Goal: Browse casually: Explore the website without a specific task or goal

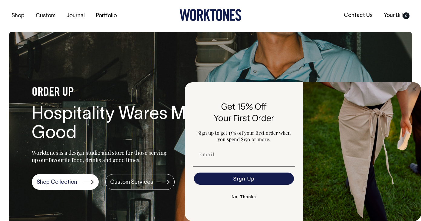
click at [217, 57] on section "ORDER UP Hospitality Wares Made Good Worktones is a design studio and store for…" at bounding box center [210, 135] width 403 height 206
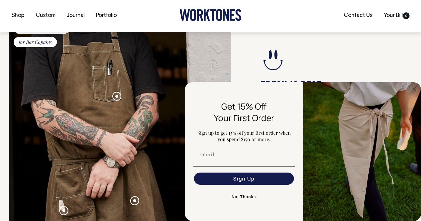
scroll to position [525, 0]
click at [415, 88] on circle "Close dialog" at bounding box center [414, 88] width 7 height 7
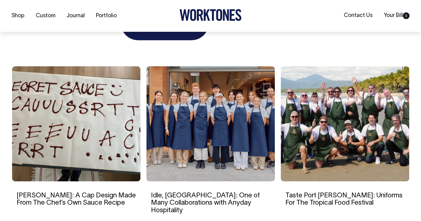
scroll to position [1003, 0]
click at [63, 165] on img at bounding box center [76, 123] width 128 height 115
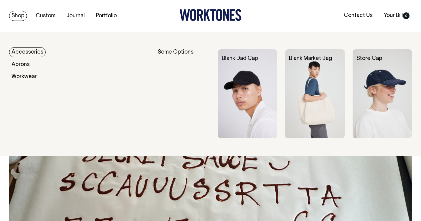
click at [25, 51] on link "Accessories" at bounding box center [27, 52] width 37 height 10
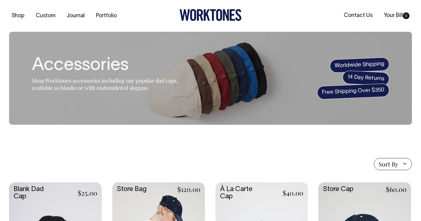
click at [190, 15] on icon at bounding box center [193, 15] width 6 height 12
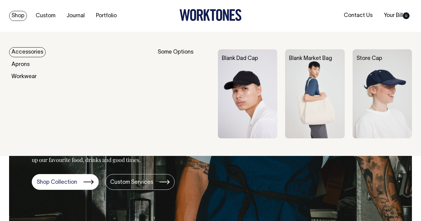
click at [30, 51] on link "Accessories" at bounding box center [27, 52] width 37 height 10
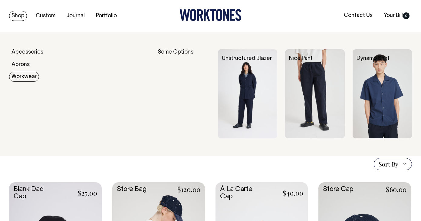
click at [27, 76] on link "Workwear" at bounding box center [24, 77] width 30 height 10
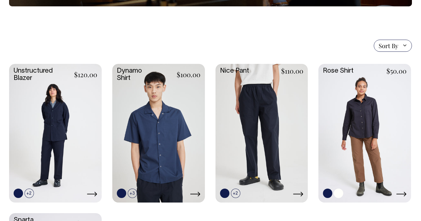
scroll to position [135, 0]
click at [352, 141] on link at bounding box center [364, 133] width 93 height 138
click at [169, 149] on link at bounding box center [158, 133] width 93 height 138
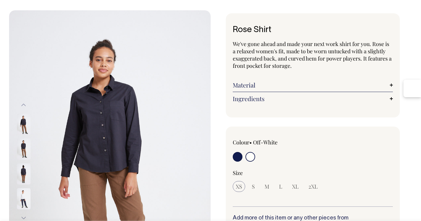
scroll to position [21, 0]
click at [29, 149] on img at bounding box center [24, 149] width 14 height 21
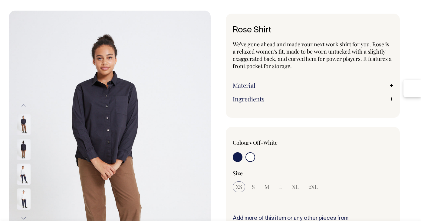
click at [244, 155] on div at bounding box center [265, 157] width 64 height 11
click at [248, 156] on input "radio" at bounding box center [250, 157] width 10 height 10
click at [250, 157] on input "radio" at bounding box center [250, 157] width 10 height 10
click at [235, 156] on input "radio" at bounding box center [238, 157] width 10 height 10
radio input "true"
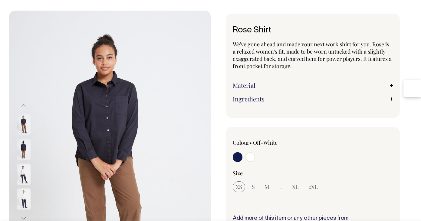
radio input "false"
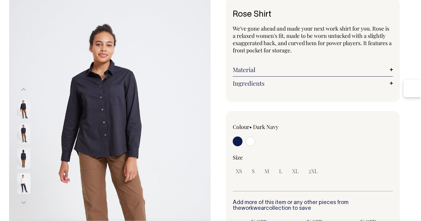
scroll to position [37, 0]
click at [252, 142] on input "radio" at bounding box center [250, 141] width 10 height 10
radio input "true"
select select "Off-White"
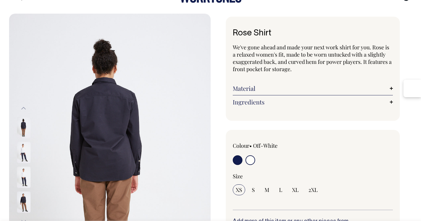
scroll to position [18, 0]
click at [28, 148] on img at bounding box center [24, 151] width 14 height 21
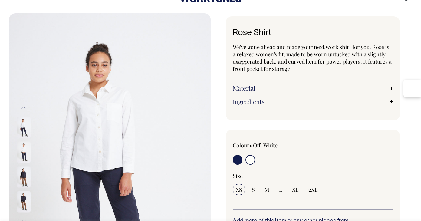
click at [22, 173] on img at bounding box center [24, 176] width 14 height 21
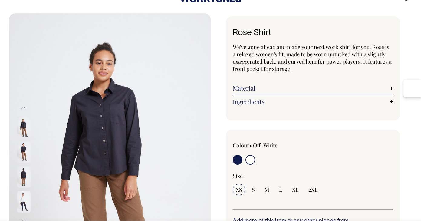
click at [23, 182] on div at bounding box center [32, 188] width 30 height 347
click at [24, 132] on img at bounding box center [24, 126] width 14 height 21
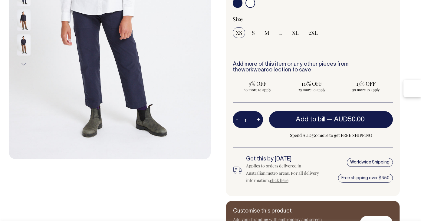
scroll to position [175, 0]
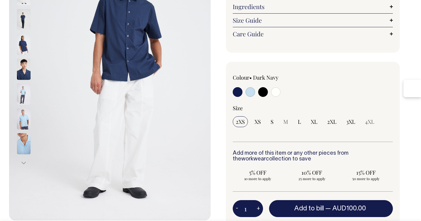
scroll to position [113, 0]
click at [252, 97] on input "radio" at bounding box center [250, 92] width 10 height 10
radio input "true"
select select "True Blue"
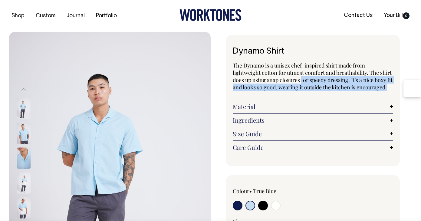
drag, startPoint x: 301, startPoint y: 78, endPoint x: 351, endPoint y: 92, distance: 51.7
click at [351, 91] on p "The Dynamo is a unisex chef-inspired shirt made from lightweight cotton for utm…" at bounding box center [313, 76] width 160 height 29
click at [325, 88] on span "The Dynamo is a unisex chef-inspired shirt made from lightweight cotton for utm…" at bounding box center [313, 76] width 160 height 29
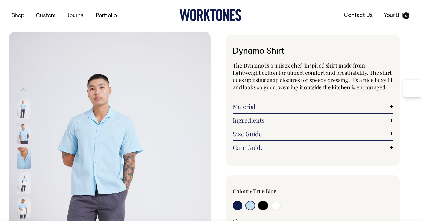
click at [276, 210] on input "radio" at bounding box center [276, 205] width 10 height 10
radio input "true"
select select "Off-White"
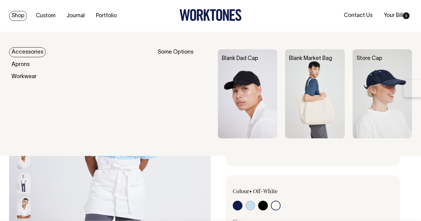
click at [18, 50] on link "Accessories" at bounding box center [27, 52] width 37 height 10
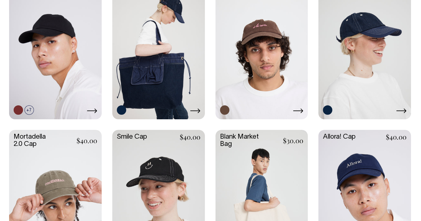
scroll to position [201, 0]
click at [291, 110] on div at bounding box center [261, 110] width 83 height 9
click at [306, 109] on link at bounding box center [261, 50] width 93 height 138
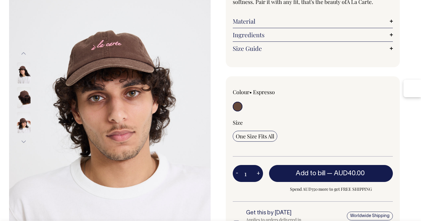
scroll to position [85, 0]
click at [250, 25] on link "Material" at bounding box center [313, 21] width 160 height 7
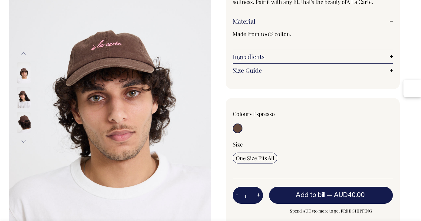
click at [245, 60] on link "Ingredients" at bounding box center [313, 56] width 160 height 7
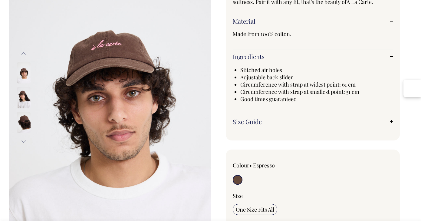
click at [254, 125] on link "Size Guide" at bounding box center [313, 121] width 160 height 7
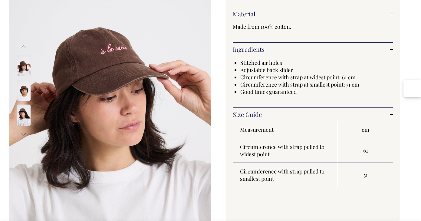
scroll to position [0, 0]
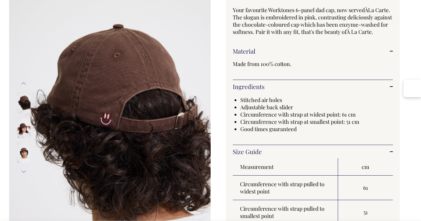
click at [18, 104] on img at bounding box center [24, 102] width 14 height 21
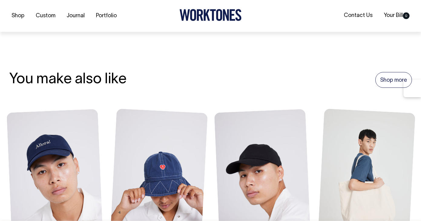
scroll to position [523, 0]
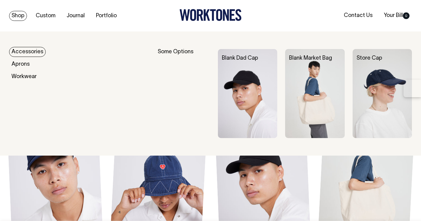
click at [22, 12] on link "Shop" at bounding box center [18, 16] width 18 height 10
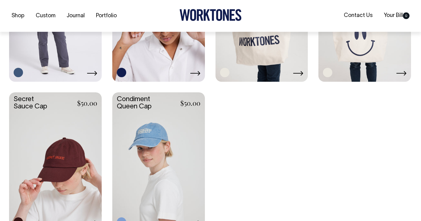
scroll to position [981, 0]
